Goal: Entertainment & Leisure: Consume media (video, audio)

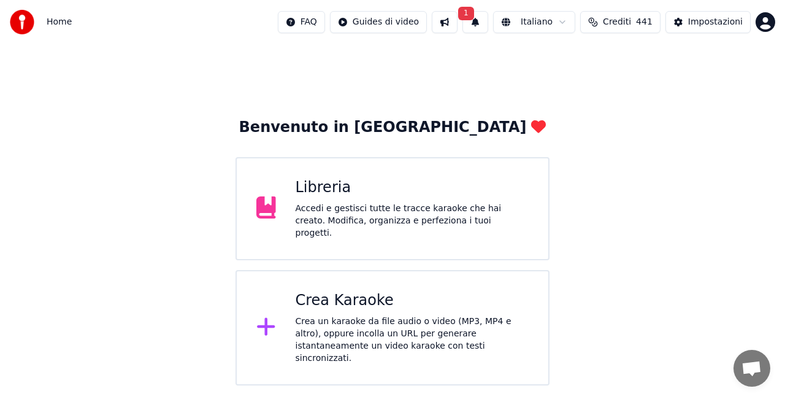
click at [393, 198] on div "Libreria" at bounding box center [413, 188] width 234 height 20
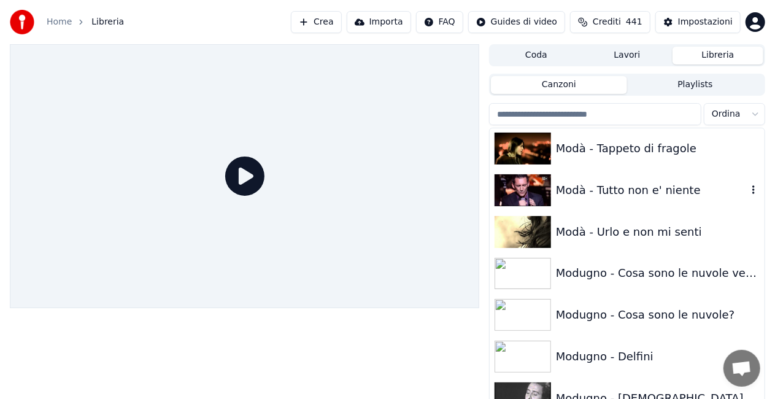
scroll to position [10360, 0]
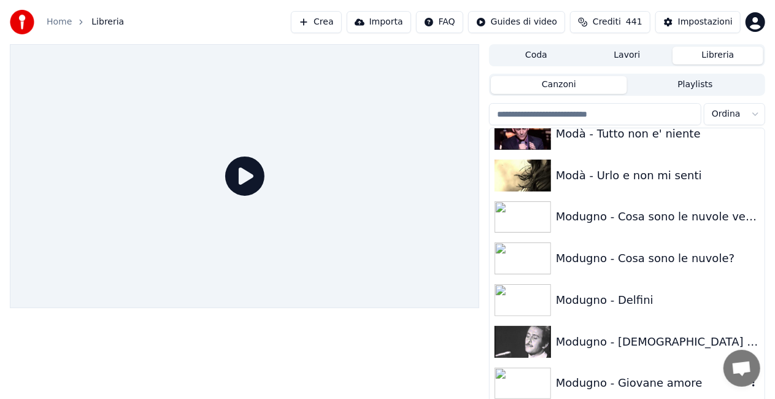
drag, startPoint x: 631, startPoint y: 377, endPoint x: 586, endPoint y: 374, distance: 44.3
click at [629, 377] on div "Modugno - Giovane amore" at bounding box center [651, 382] width 191 height 17
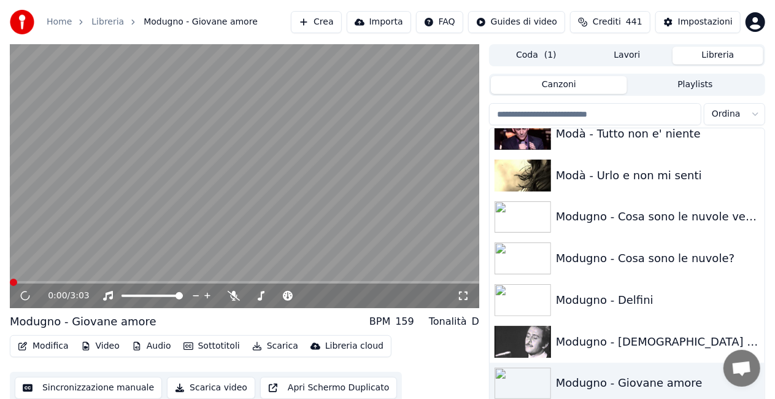
click at [463, 296] on icon at bounding box center [463, 296] width 12 height 10
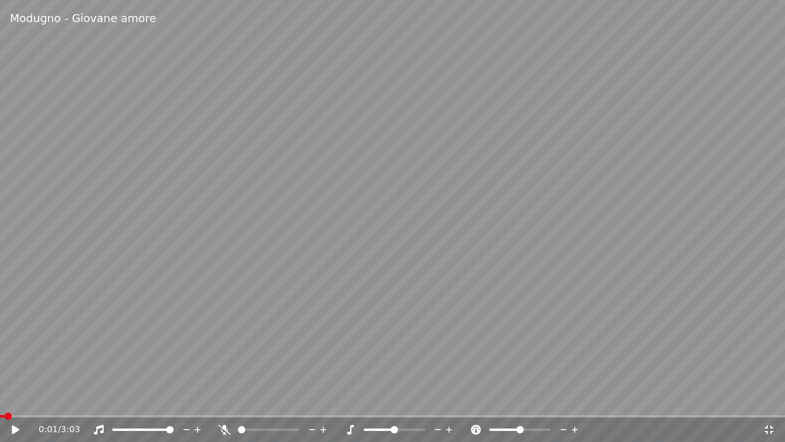
click at [4, 398] on span at bounding box center [2, 416] width 4 height 2
click at [17, 398] on icon at bounding box center [15, 429] width 7 height 9
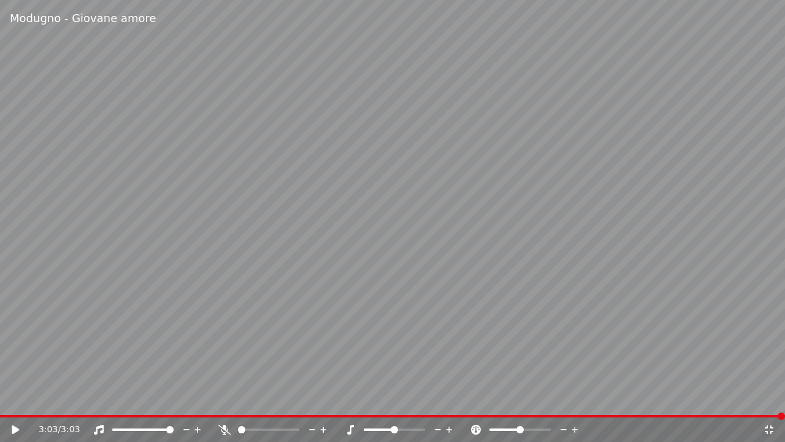
click at [11, 398] on icon at bounding box center [24, 429] width 29 height 10
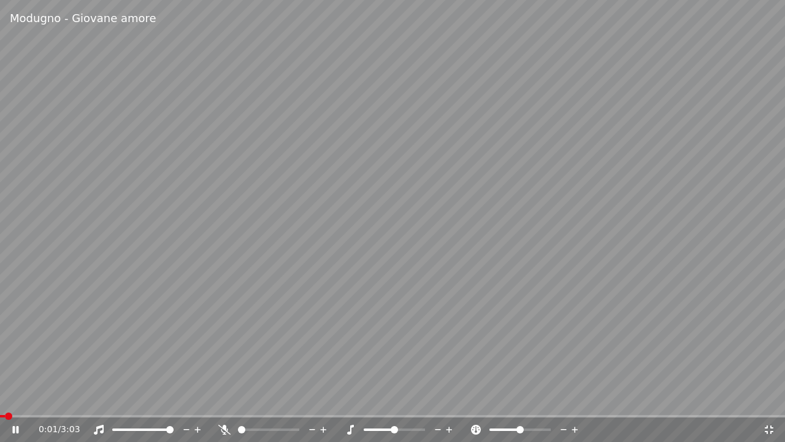
click at [11, 398] on icon at bounding box center [24, 429] width 29 height 10
click at [15, 398] on icon at bounding box center [24, 429] width 29 height 10
click at [21, 398] on div "0:10 / 3:03" at bounding box center [392, 429] width 785 height 25
click at [0, 398] on span at bounding box center [0, 416] width 0 height 2
click at [215, 398] on div "0:00 / 3:03" at bounding box center [401, 429] width 724 height 12
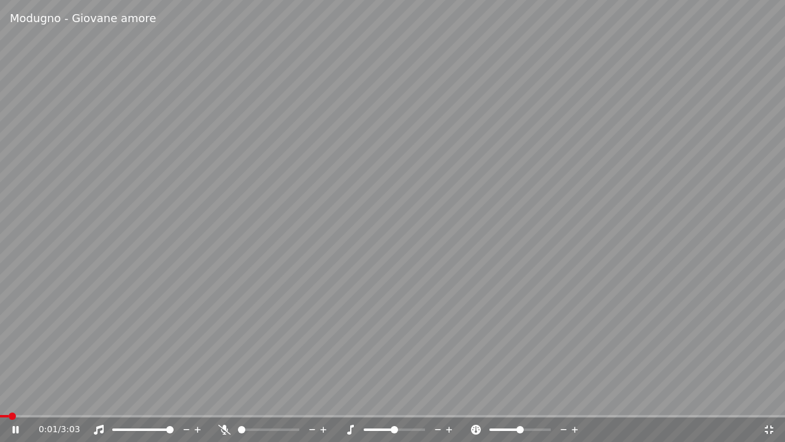
click at [221, 398] on icon at bounding box center [224, 429] width 12 height 10
click at [13, 398] on icon at bounding box center [15, 429] width 6 height 7
click at [2, 398] on span at bounding box center [2, 416] width 4 height 2
click at [225, 398] on icon at bounding box center [224, 429] width 7 height 10
click at [769, 0] on div "Modugno - Giovane amore" at bounding box center [392, 18] width 785 height 37
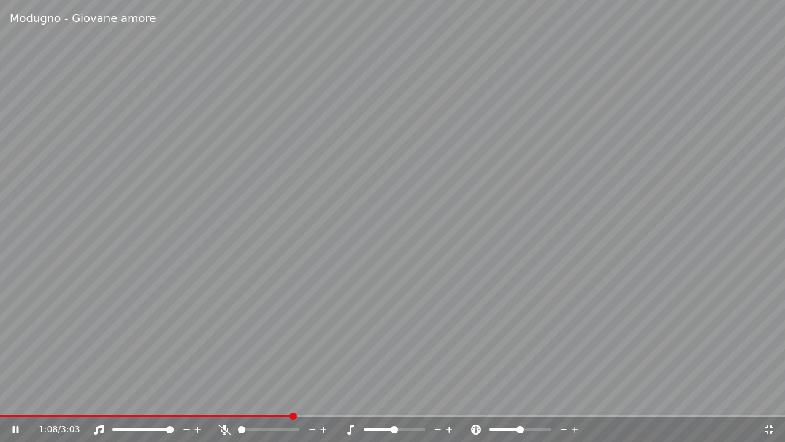
click at [245, 398] on span at bounding box center [146, 416] width 292 height 2
click at [231, 398] on span at bounding box center [115, 416] width 231 height 2
click at [215, 342] on video at bounding box center [392, 221] width 785 height 442
click at [194, 336] on video at bounding box center [392, 221] width 785 height 442
click at [255, 398] on span at bounding box center [128, 416] width 256 height 2
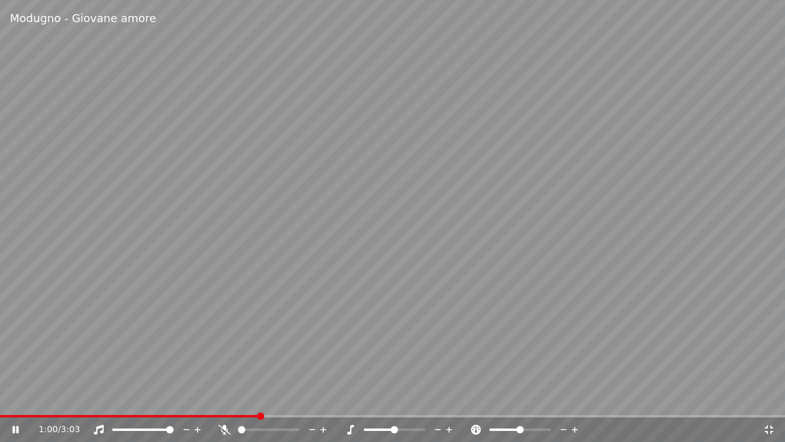
click at [240, 398] on span at bounding box center [129, 416] width 259 height 2
click at [213, 398] on span at bounding box center [106, 416] width 213 height 2
click at [240, 398] on video at bounding box center [392, 221] width 785 height 442
click at [239, 398] on span at bounding box center [119, 416] width 239 height 2
click at [0, 398] on video at bounding box center [392, 221] width 785 height 442
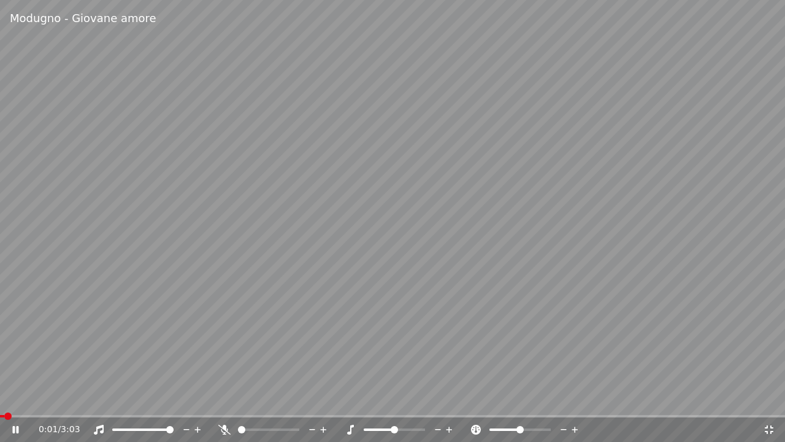
click at [3, 398] on span at bounding box center [2, 416] width 4 height 2
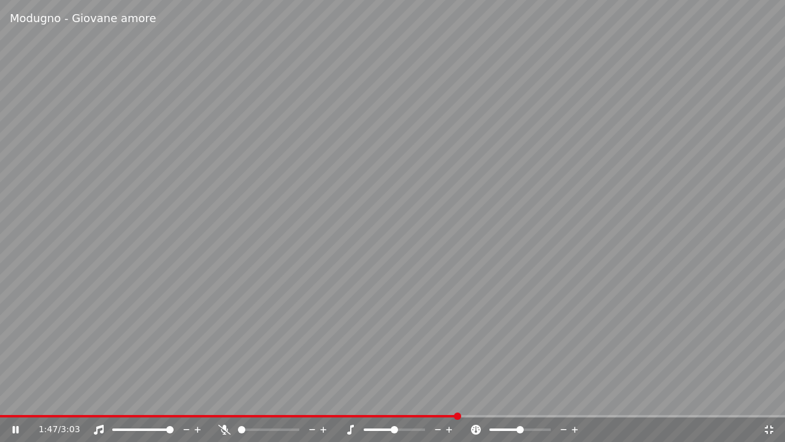
click at [0, 398] on div "1:47 / 3:03" at bounding box center [392, 429] width 785 height 25
click at [12, 398] on div "1:49 / 3:03" at bounding box center [392, 429] width 785 height 25
drag, startPoint x: 113, startPoint y: 276, endPoint x: 108, endPoint y: 248, distance: 28.6
click at [108, 248] on video at bounding box center [392, 221] width 785 height 442
click at [774, 398] on div "1:50 / 3:03" at bounding box center [392, 429] width 785 height 25
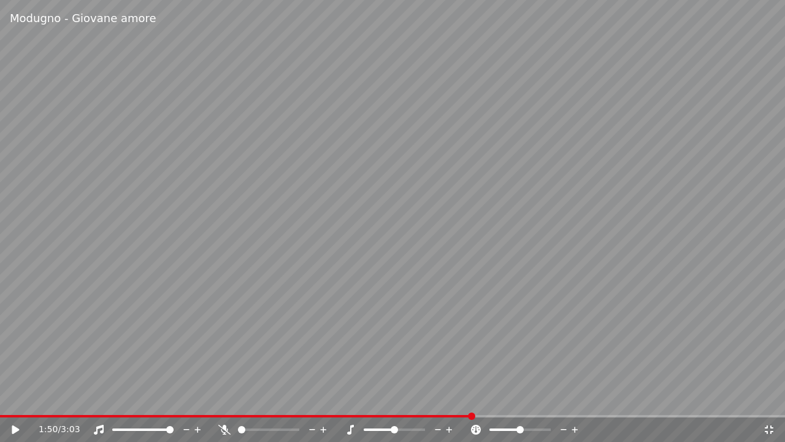
click at [769, 398] on div "1:50 / 3:03" at bounding box center [392, 429] width 785 height 25
click at [767, 398] on icon at bounding box center [769, 429] width 12 height 10
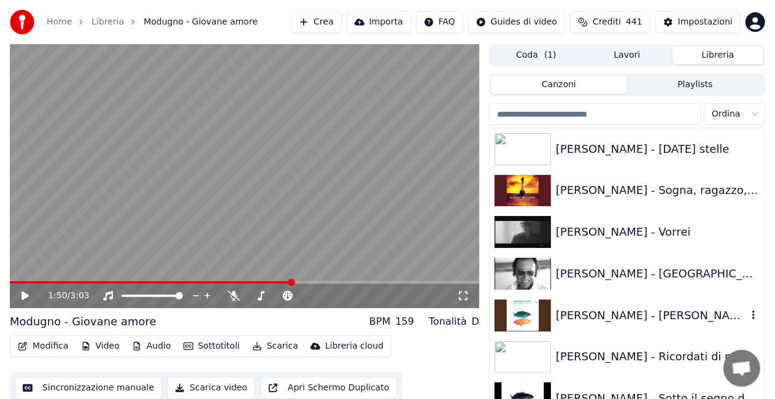
scroll to position [16720, 0]
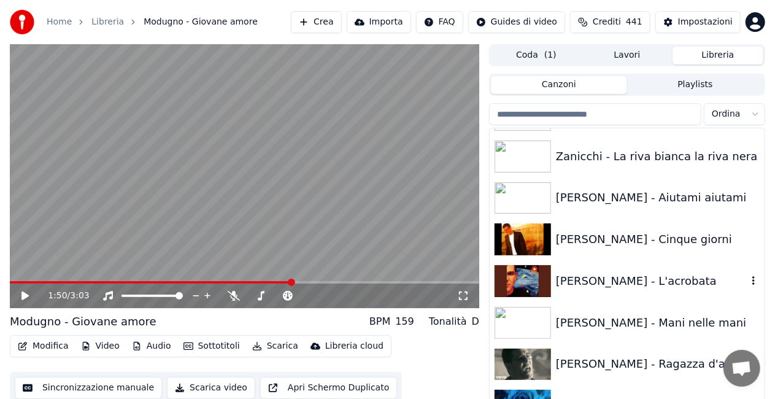
click at [606, 288] on div "[PERSON_NAME] - L'acrobata" at bounding box center [651, 280] width 191 height 17
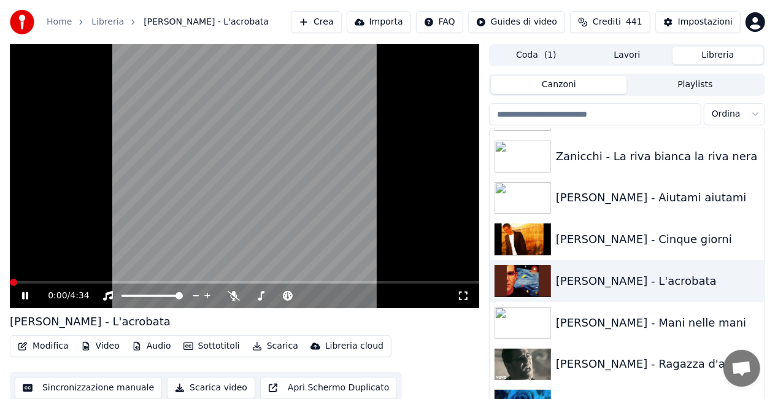
click at [467, 294] on icon at bounding box center [463, 296] width 12 height 10
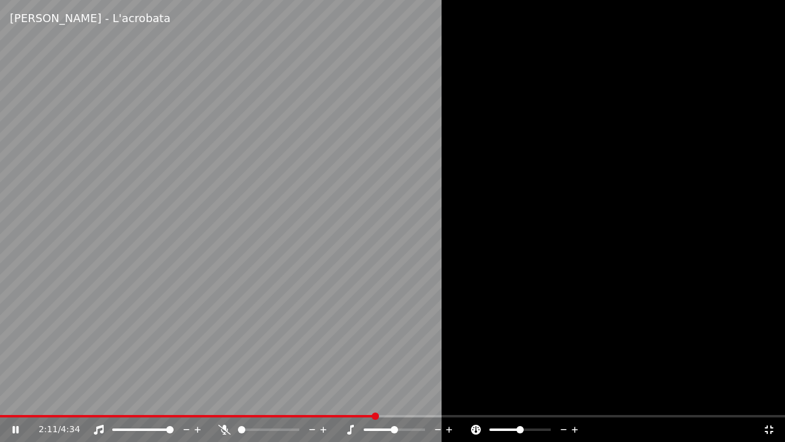
click at [345, 158] on video at bounding box center [392, 221] width 785 height 442
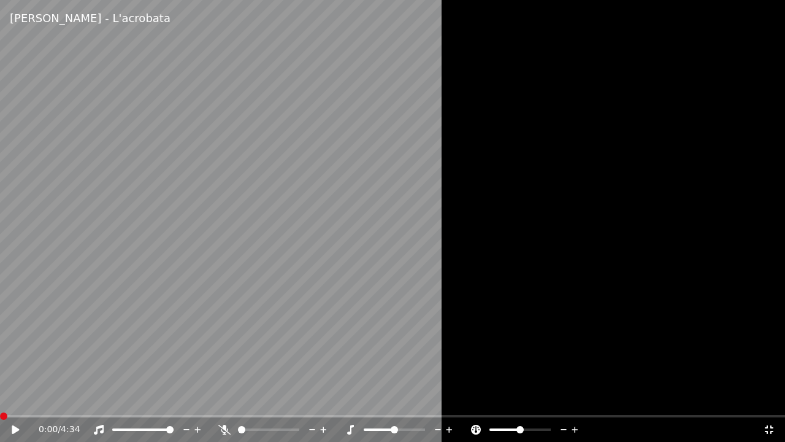
click at [0, 398] on span at bounding box center [0, 416] width 0 height 2
click at [18, 398] on icon at bounding box center [24, 429] width 29 height 10
click at [218, 398] on icon at bounding box center [224, 429] width 12 height 10
click at [0, 398] on span at bounding box center [39, 416] width 79 height 2
click at [221, 398] on icon at bounding box center [224, 429] width 12 height 10
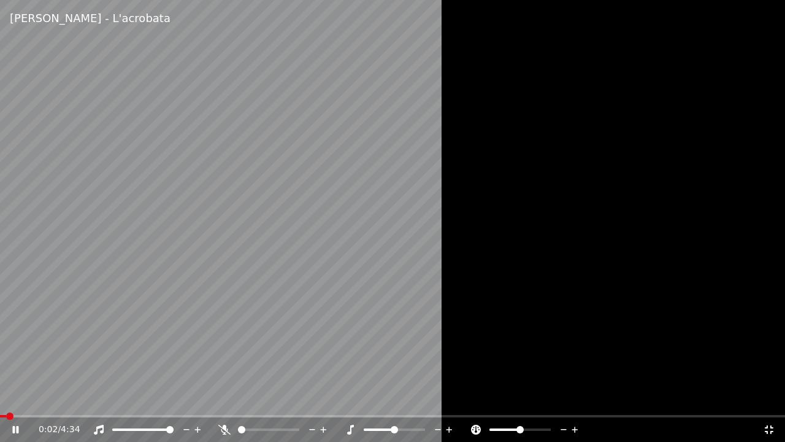
click at [211, 374] on video at bounding box center [392, 221] width 785 height 442
click at [0, 398] on span at bounding box center [3, 415] width 7 height 7
click at [16, 398] on icon at bounding box center [24, 429] width 29 height 10
click at [439, 398] on icon at bounding box center [438, 429] width 12 height 12
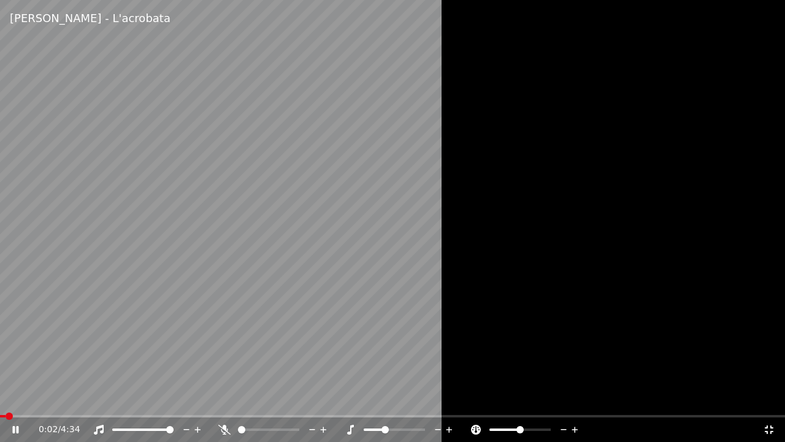
click at [2, 398] on span at bounding box center [3, 416] width 6 height 2
click at [1, 398] on span at bounding box center [1, 416] width 3 height 2
click at [16, 398] on icon at bounding box center [24, 429] width 29 height 10
click at [449, 398] on icon at bounding box center [450, 429] width 6 height 6
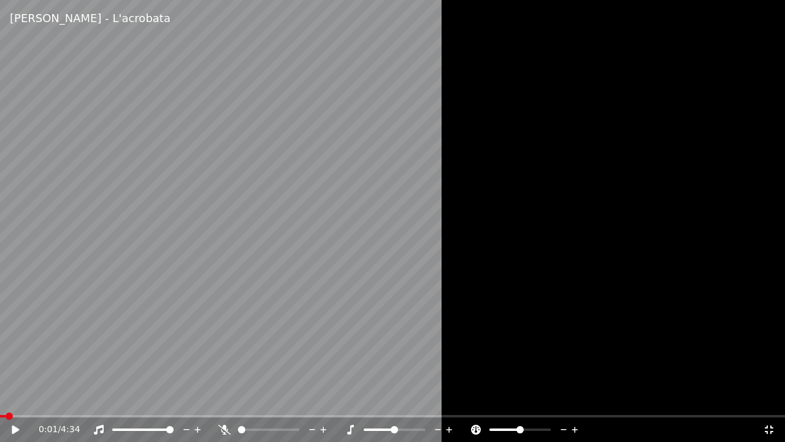
click at [350, 398] on icon at bounding box center [350, 429] width 12 height 10
click at [466, 168] on div at bounding box center [392, 221] width 785 height 442
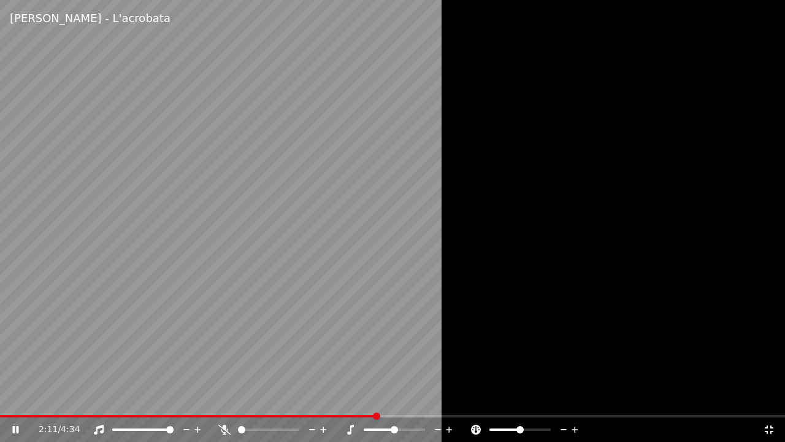
drag, startPoint x: 447, startPoint y: 166, endPoint x: 437, endPoint y: 158, distance: 12.6
click at [439, 158] on div at bounding box center [392, 221] width 785 height 442
click at [770, 398] on icon at bounding box center [769, 429] width 12 height 10
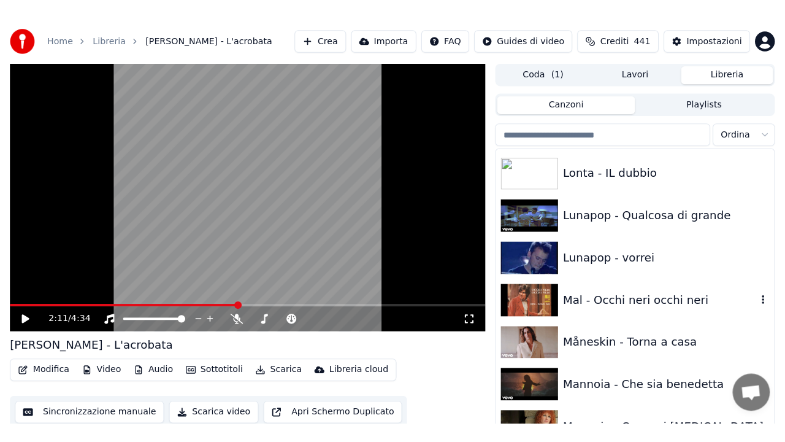
scroll to position [9063, 0]
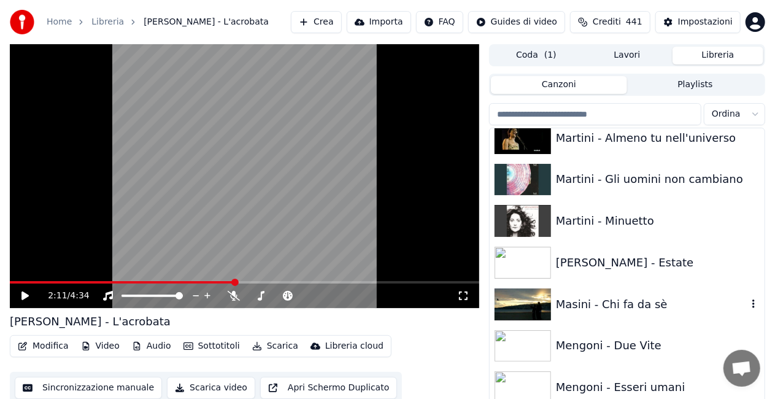
click at [633, 309] on div "Masini - Chi fa da sè" at bounding box center [651, 304] width 191 height 17
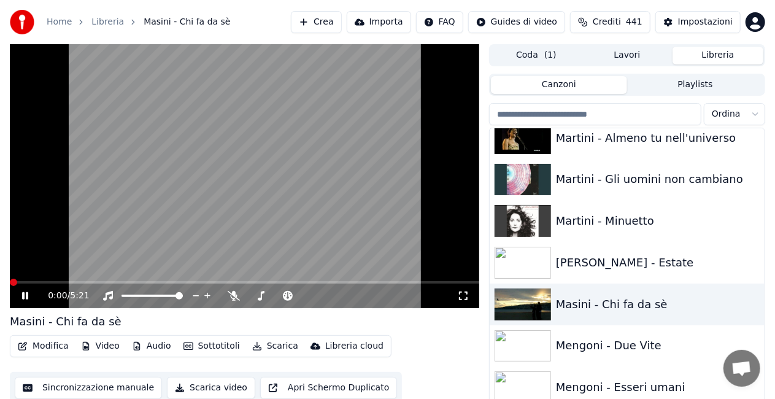
click at [466, 294] on icon at bounding box center [463, 295] width 9 height 9
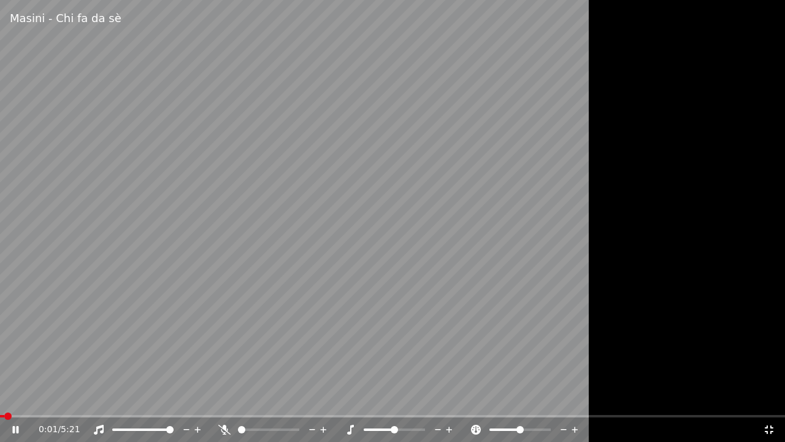
click at [225, 398] on div at bounding box center [273, 429] width 111 height 12
click at [222, 398] on icon at bounding box center [224, 429] width 12 height 10
click at [10, 398] on video at bounding box center [392, 221] width 785 height 442
click at [2, 398] on video at bounding box center [392, 221] width 785 height 442
click at [272, 398] on span at bounding box center [136, 416] width 273 height 2
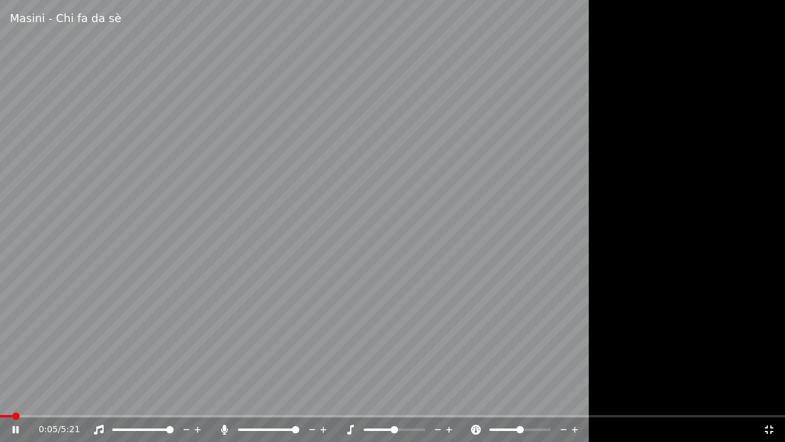
click at [10, 398] on span at bounding box center [6, 416] width 12 height 2
click at [0, 398] on span at bounding box center [0, 416] width 0 height 2
click at [221, 398] on icon at bounding box center [224, 429] width 7 height 10
click at [12, 398] on span at bounding box center [6, 416] width 12 height 2
click at [227, 398] on icon at bounding box center [224, 429] width 12 height 10
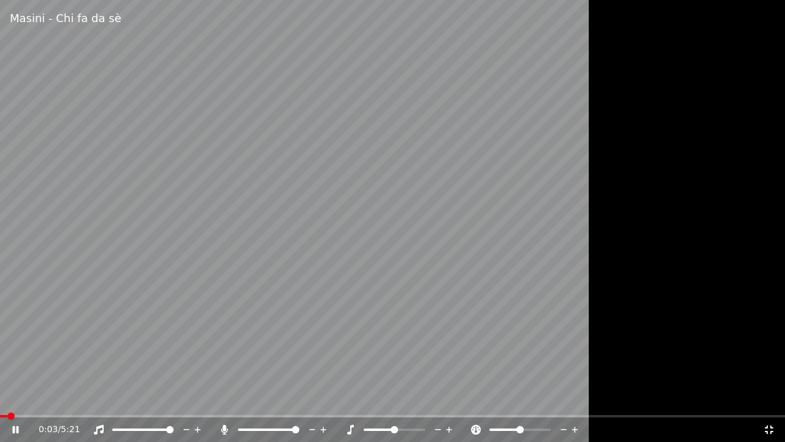
click at [7, 398] on span at bounding box center [3, 416] width 7 height 2
click at [224, 398] on icon at bounding box center [224, 429] width 7 height 10
drag, startPoint x: 324, startPoint y: 389, endPoint x: 332, endPoint y: 353, distance: 36.5
click at [328, 361] on video at bounding box center [392, 221] width 785 height 442
click at [769, 398] on icon at bounding box center [769, 429] width 12 height 10
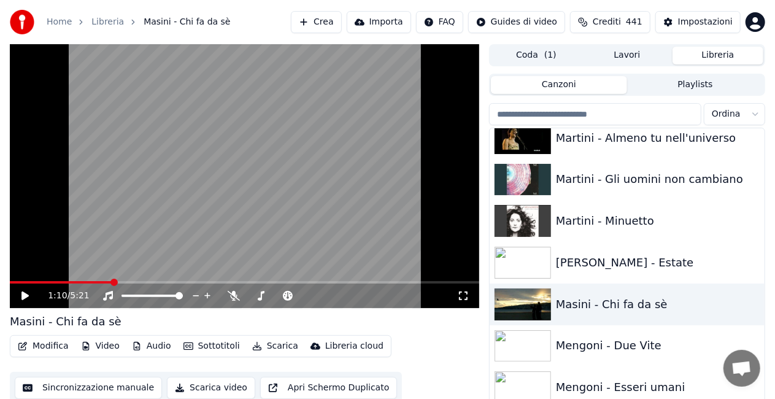
drag, startPoint x: 464, startPoint y: 294, endPoint x: 464, endPoint y: 308, distance: 14.1
click at [464, 294] on icon at bounding box center [463, 296] width 12 height 10
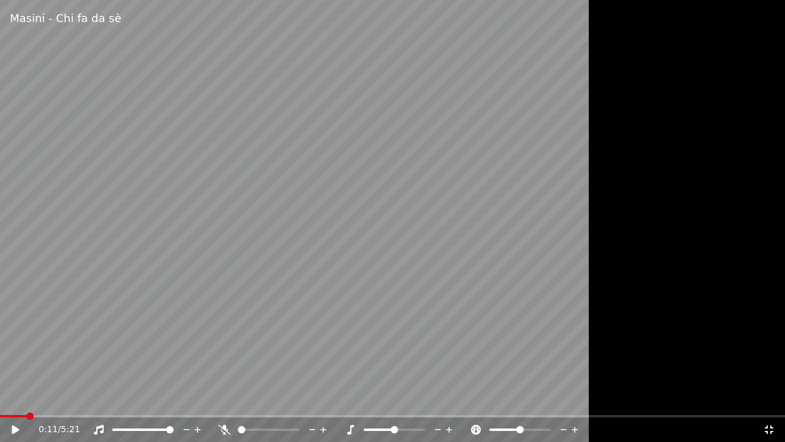
click at [26, 398] on span at bounding box center [13, 416] width 27 height 2
click at [7, 398] on div "0:11 / 5:21" at bounding box center [392, 429] width 775 height 12
click at [10, 398] on icon at bounding box center [24, 429] width 29 height 10
click at [442, 182] on video at bounding box center [392, 221] width 785 height 442
